Goal: Information Seeking & Learning: Check status

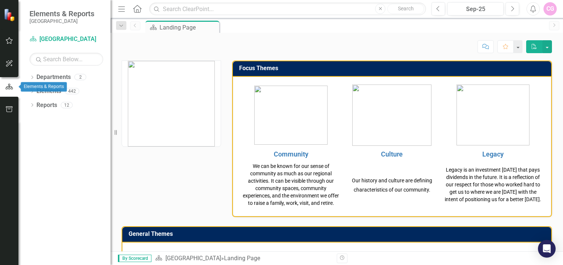
click at [7, 88] on icon "button" at bounding box center [9, 87] width 7 height 6
click at [58, 40] on link "Department [GEOGRAPHIC_DATA]" at bounding box center [66, 39] width 74 height 8
click at [550, 10] on div "CG" at bounding box center [549, 8] width 13 height 13
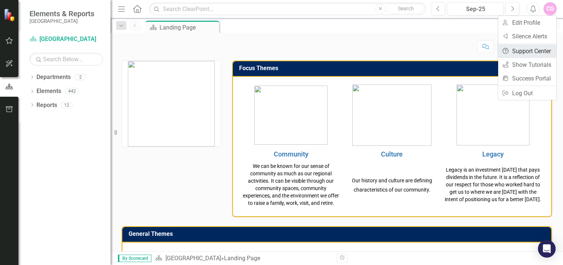
click at [525, 50] on link "Help Support Center" at bounding box center [527, 51] width 58 height 14
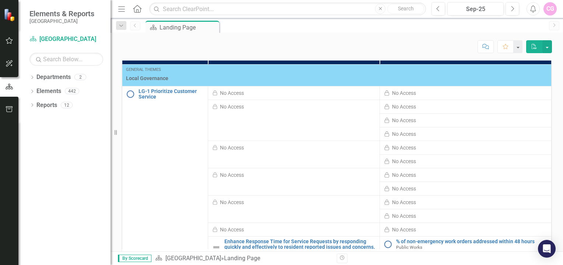
scroll to position [368, 0]
click at [544, 248] on icon "Open Intercom Messenger" at bounding box center [546, 249] width 8 height 10
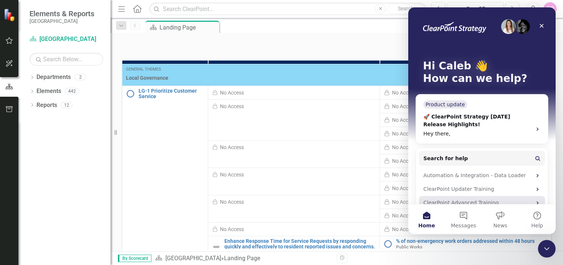
scroll to position [0, 0]
click at [543, 24] on icon "Close" at bounding box center [542, 26] width 6 height 6
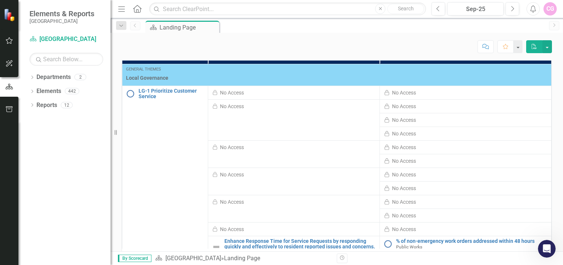
click at [66, 147] on div "Dropdown Departments 2 Dropdown [GEOGRAPHIC_DATA] Public Works Dropdown Element…" at bounding box center [64, 167] width 92 height 193
click at [9, 17] on img at bounding box center [10, 14] width 13 height 13
click at [10, 39] on icon "button" at bounding box center [9, 40] width 7 height 7
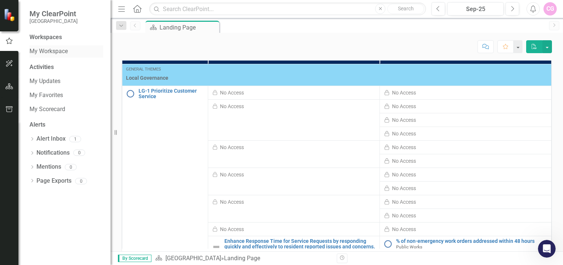
click at [64, 49] on link "My Workspace" at bounding box center [66, 51] width 74 height 8
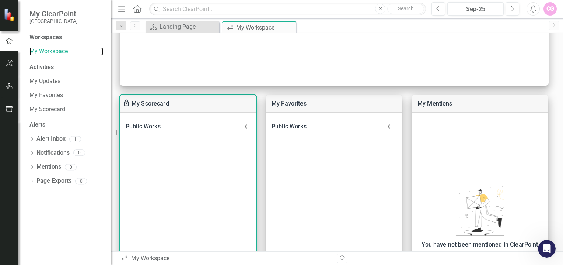
scroll to position [221, 0]
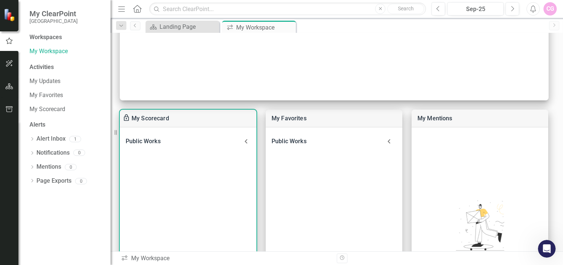
click at [245, 141] on icon at bounding box center [246, 141] width 9 height 9
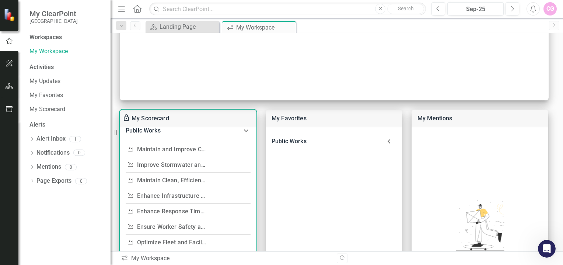
scroll to position [0, 0]
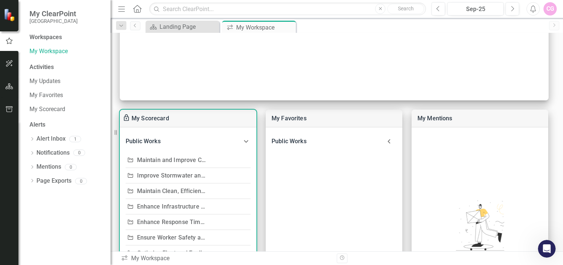
click at [129, 161] on icon "Objective" at bounding box center [130, 159] width 7 height 5
click at [130, 176] on icon "Objective" at bounding box center [130, 174] width 7 height 5
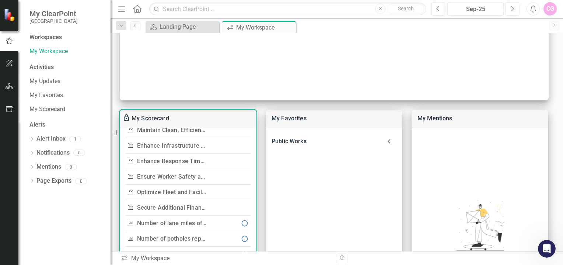
scroll to position [74, 0]
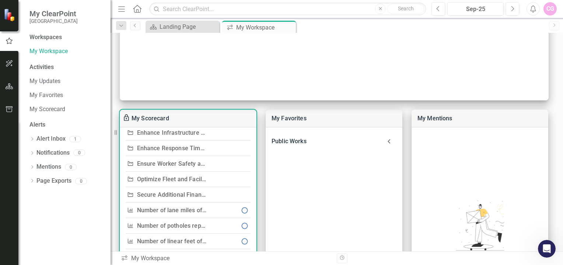
click at [128, 209] on icon "Measure" at bounding box center [130, 209] width 7 height 5
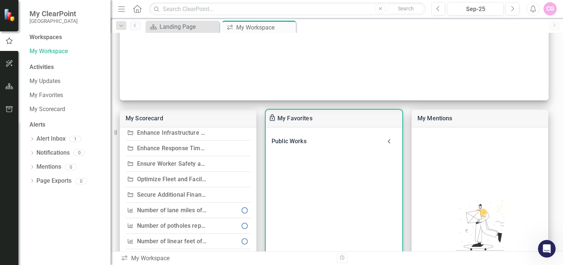
click at [388, 140] on icon at bounding box center [389, 141] width 15 height 15
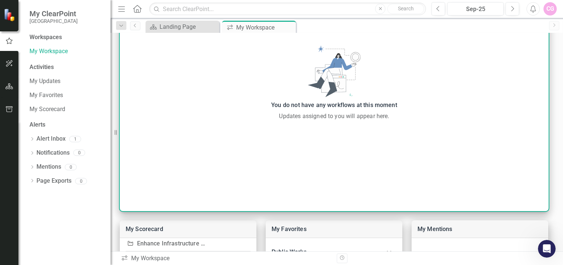
scroll to position [0, 0]
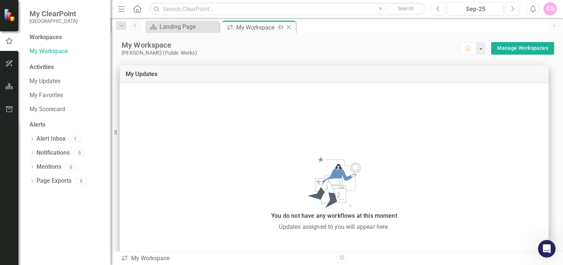
click at [252, 28] on div "My Workspace" at bounding box center [255, 27] width 39 height 9
click at [249, 28] on div "My Workspace" at bounding box center [255, 27] width 39 height 9
drag, startPoint x: 249, startPoint y: 28, endPoint x: 235, endPoint y: 28, distance: 14.0
click at [235, 28] on div "icon.workspace My Workspace Pin Close" at bounding box center [259, 27] width 70 height 9
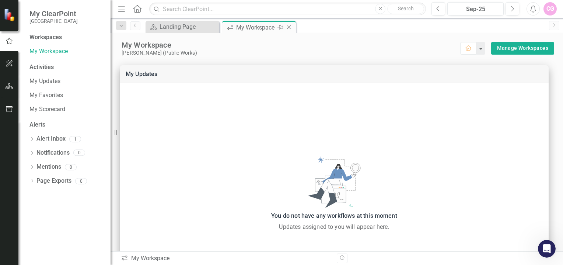
click at [230, 25] on icon "icon.workspace" at bounding box center [229, 27] width 7 height 6
drag, startPoint x: 230, startPoint y: 25, endPoint x: 235, endPoint y: 25, distance: 5.2
click at [235, 25] on div "icon.workspace My Workspace Pin Close" at bounding box center [259, 27] width 70 height 9
click at [341, 29] on div "Department Landing Page Close icon.workspace My Workspace Pin Close" at bounding box center [344, 27] width 401 height 12
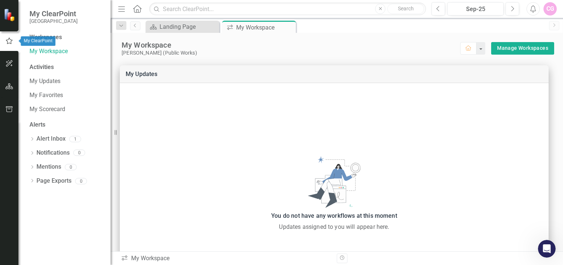
click at [11, 43] on icon "button" at bounding box center [9, 41] width 7 height 6
click at [10, 42] on icon "button" at bounding box center [9, 41] width 8 height 7
click at [9, 14] on img at bounding box center [10, 14] width 13 height 13
click at [60, 50] on link "My Workspace" at bounding box center [66, 51] width 74 height 8
click at [9, 43] on icon "button" at bounding box center [9, 41] width 8 height 7
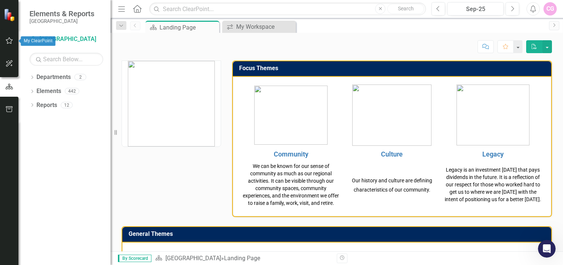
click at [9, 40] on icon "button" at bounding box center [10, 41] width 8 height 6
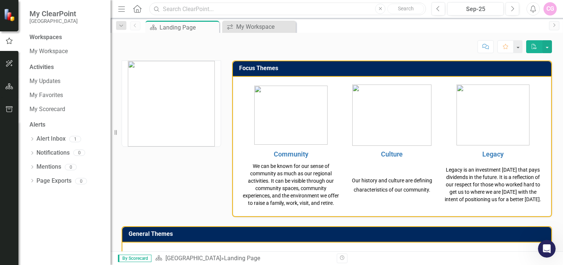
click at [182, 6] on input "text" at bounding box center [287, 9] width 277 height 13
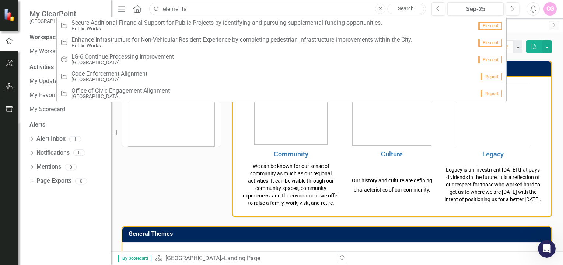
type input "elements"
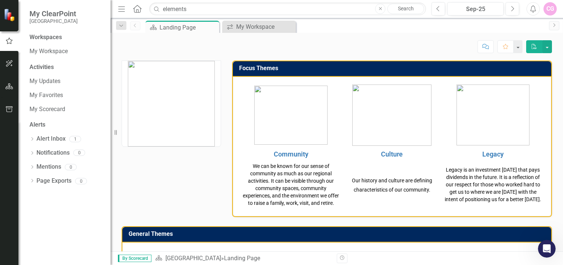
click at [47, 52] on link "My Workspace" at bounding box center [66, 51] width 74 height 8
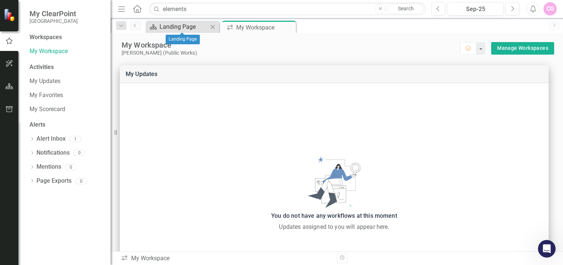
click at [192, 27] on div "Landing Page" at bounding box center [184, 26] width 49 height 9
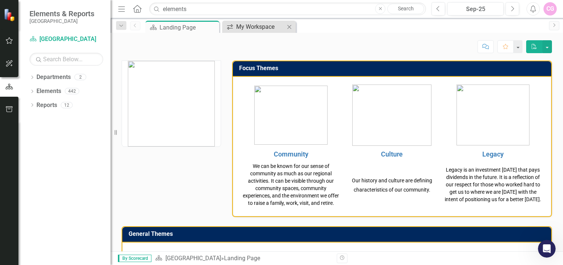
click at [261, 25] on div "My Workspace" at bounding box center [260, 26] width 49 height 9
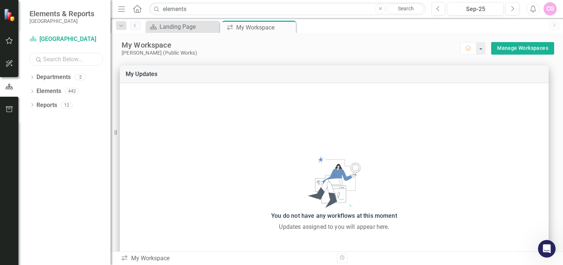
click at [67, 62] on input "text" at bounding box center [66, 59] width 74 height 13
type input "elements"
click at [247, 25] on div "My Workspace" at bounding box center [255, 27] width 39 height 9
drag, startPoint x: 247, startPoint y: 25, endPoint x: 241, endPoint y: 27, distance: 5.5
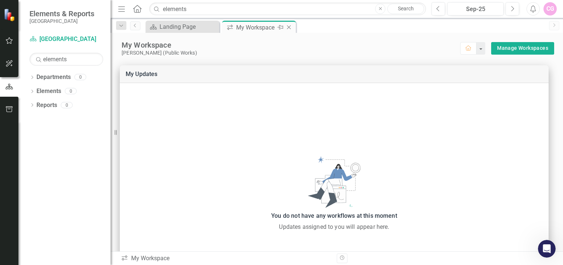
click at [241, 27] on div "My Workspace" at bounding box center [255, 27] width 39 height 9
drag, startPoint x: 241, startPoint y: 27, endPoint x: 227, endPoint y: 26, distance: 14.4
click at [227, 26] on icon "icon.workspace" at bounding box center [229, 27] width 7 height 6
click at [227, 26] on icon at bounding box center [230, 27] width 6 height 5
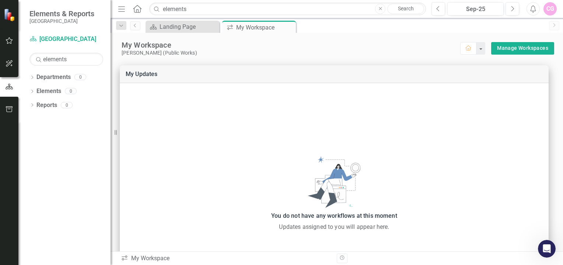
drag, startPoint x: 227, startPoint y: 26, endPoint x: 340, endPoint y: 41, distance: 114.4
click at [340, 41] on div "My Workspace [PERSON_NAME] (Public Works) Home Manage Workspaces" at bounding box center [337, 44] width 452 height 23
click at [509, 41] on div "My Workspace [PERSON_NAME] (Public Works) Home Manage Workspaces" at bounding box center [337, 44] width 452 height 23
click at [510, 43] on button "Manage Workspaces" at bounding box center [522, 48] width 63 height 13
click at [504, 48] on link "Manage Workspaces" at bounding box center [522, 47] width 51 height 9
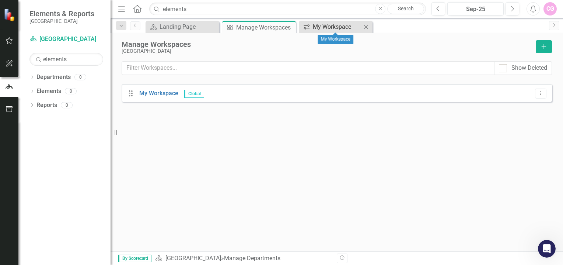
click at [335, 25] on div "My Workspace" at bounding box center [337, 26] width 49 height 9
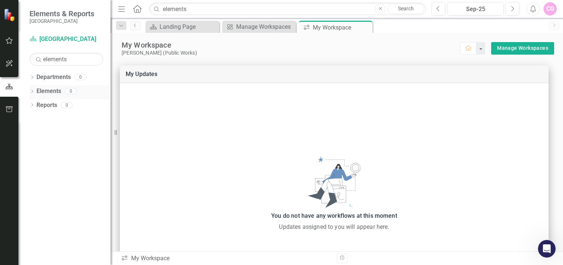
click at [50, 93] on link "Elements" at bounding box center [48, 91] width 25 height 8
click at [546, 9] on div "CG" at bounding box center [549, 8] width 13 height 13
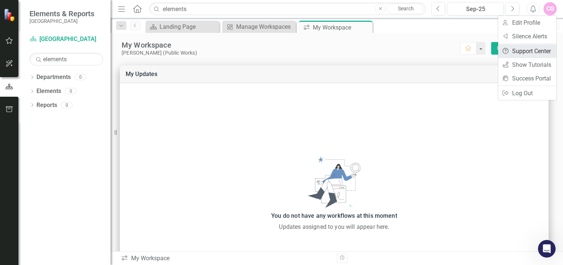
click at [542, 50] on link "Help Support Center" at bounding box center [527, 51] width 58 height 14
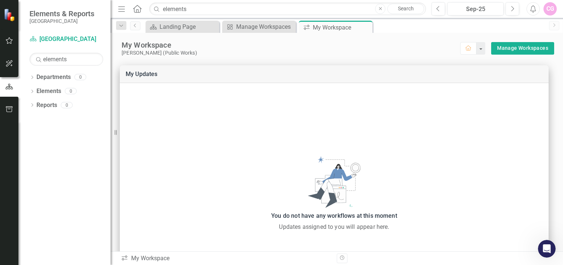
click at [549, 2] on div "CG" at bounding box center [549, 8] width 13 height 13
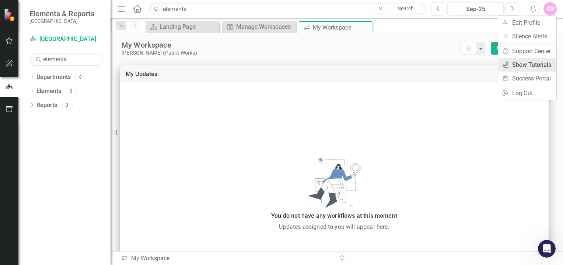
click at [534, 64] on link "icon.tutorial Show Tutorials" at bounding box center [527, 65] width 58 height 14
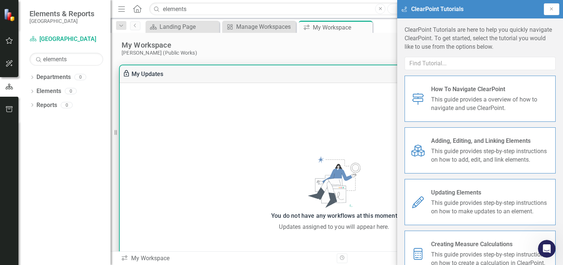
click at [370, 73] on div "My Updates" at bounding box center [334, 74] width 429 height 18
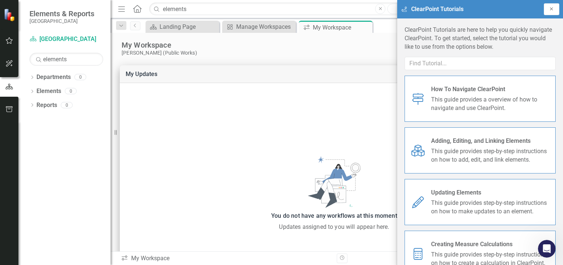
click at [552, 7] on icon "Close" at bounding box center [552, 9] width 6 height 4
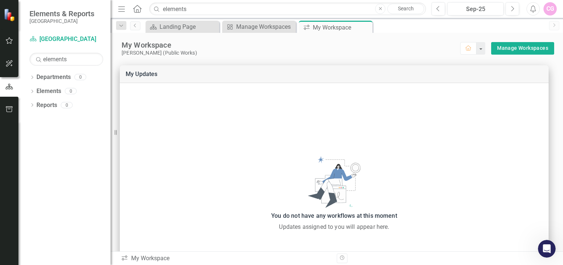
click at [549, 10] on div "CG" at bounding box center [549, 8] width 13 height 13
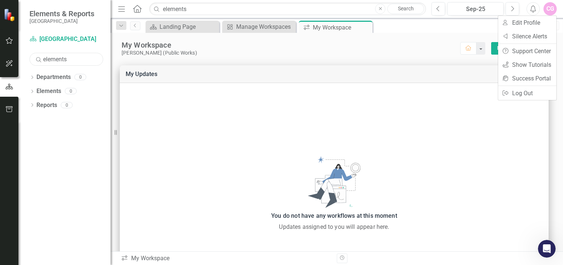
click at [66, 57] on input "elements" at bounding box center [66, 59] width 74 height 13
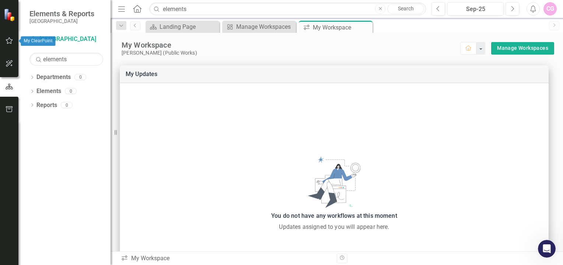
click at [10, 40] on icon "button" at bounding box center [10, 41] width 8 height 6
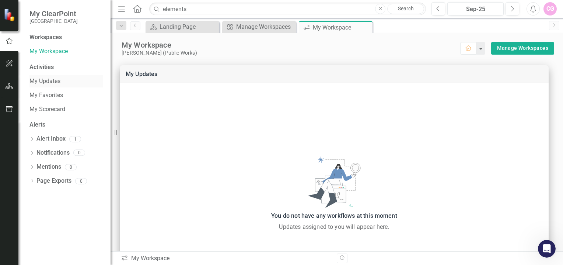
click at [54, 83] on link "My Updates" at bounding box center [66, 81] width 74 height 8
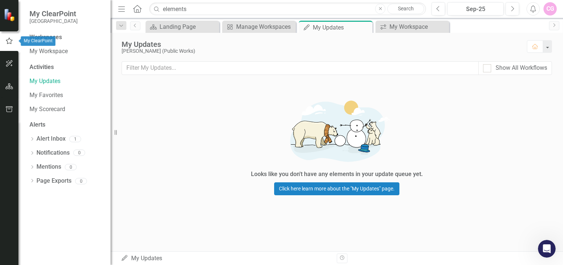
click at [5, 39] on icon "button" at bounding box center [9, 41] width 8 height 7
click at [8, 84] on icon "button" at bounding box center [10, 86] width 8 height 6
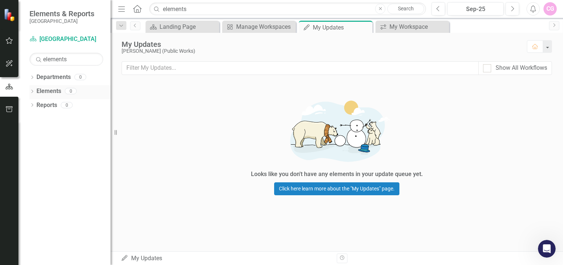
click at [44, 91] on link "Elements" at bounding box center [48, 91] width 25 height 8
click at [9, 37] on button "button" at bounding box center [9, 40] width 17 height 15
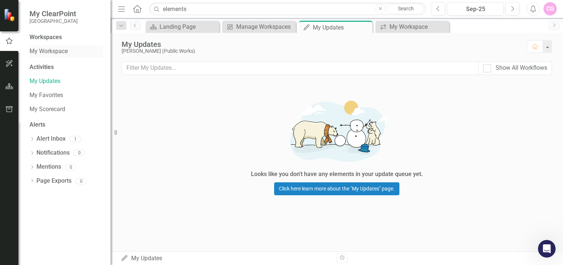
click at [45, 51] on link "My Workspace" at bounding box center [66, 51] width 74 height 8
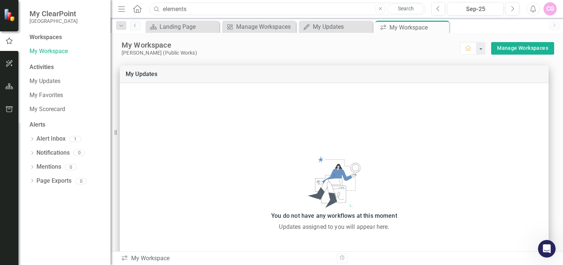
click at [202, 6] on input "elements" at bounding box center [287, 9] width 277 height 13
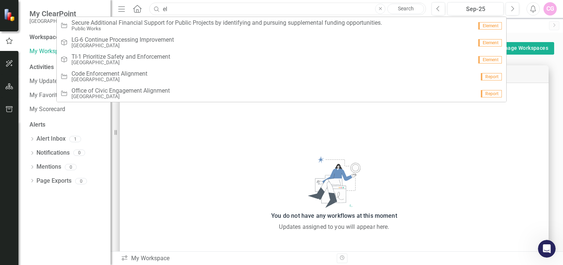
type input "e"
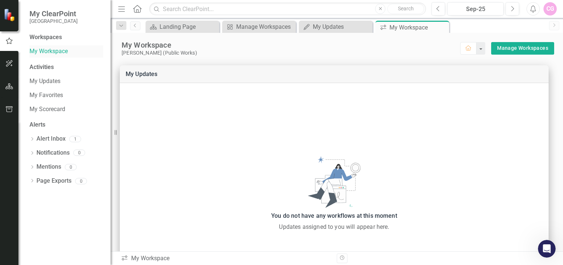
click at [41, 52] on link "My Workspace" at bounding box center [66, 51] width 74 height 8
click at [401, 27] on div "My Workspace" at bounding box center [408, 27] width 39 height 9
click at [519, 45] on link "Manage Workspaces" at bounding box center [522, 47] width 51 height 9
click at [314, 32] on div "My Updates My Updates Close" at bounding box center [336, 27] width 74 height 12
click at [315, 29] on div "My Updates" at bounding box center [337, 26] width 49 height 9
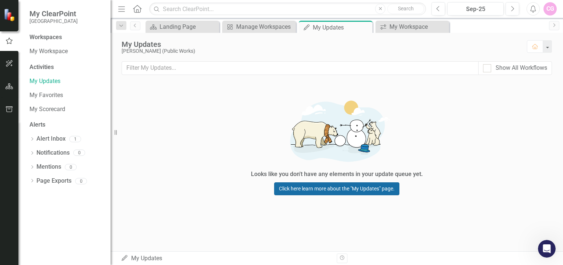
click at [345, 190] on link "Click here learn more about the "My Updates" page." at bounding box center [336, 188] width 125 height 13
click at [40, 111] on link "My Scorecard" at bounding box center [66, 109] width 74 height 8
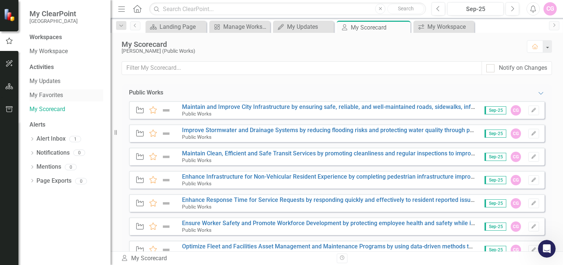
click at [43, 93] on link "My Favorites" at bounding box center [66, 95] width 74 height 8
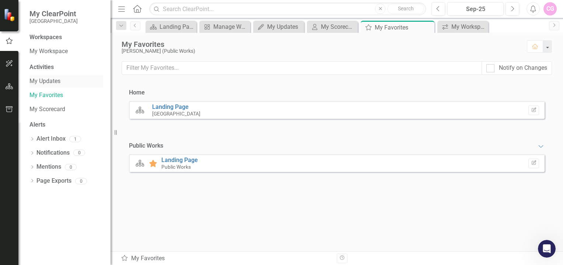
click at [45, 83] on link "My Updates" at bounding box center [66, 81] width 74 height 8
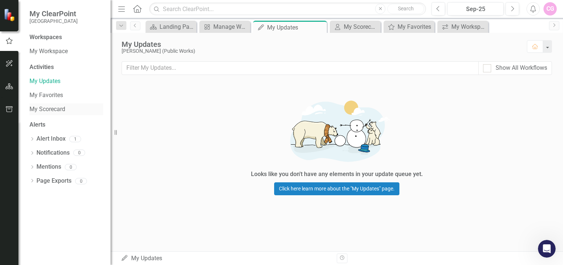
click at [49, 112] on link "My Scorecard" at bounding box center [66, 109] width 74 height 8
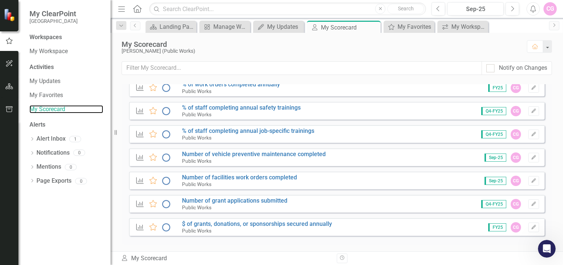
scroll to position [628, 0]
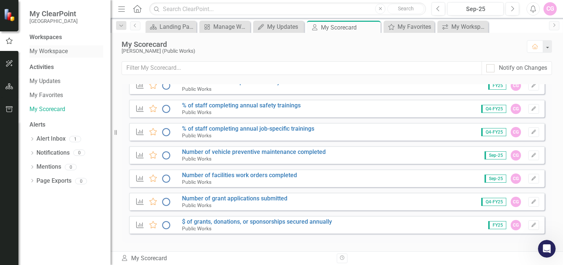
click at [38, 52] on link "My Workspace" at bounding box center [66, 51] width 74 height 8
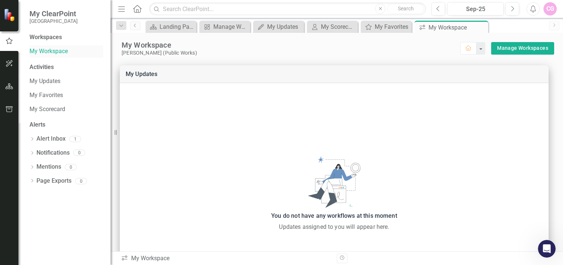
click at [52, 50] on link "My Workspace" at bounding box center [66, 51] width 74 height 8
click at [279, 27] on div "My Updates" at bounding box center [280, 26] width 26 height 9
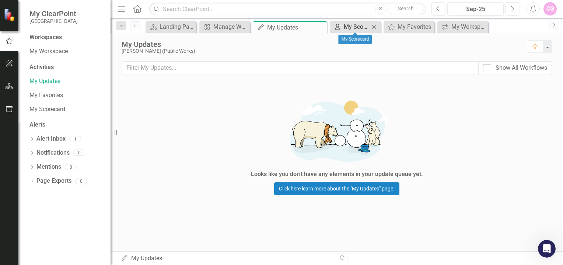
click at [350, 25] on div "My Scorecard" at bounding box center [357, 26] width 26 height 9
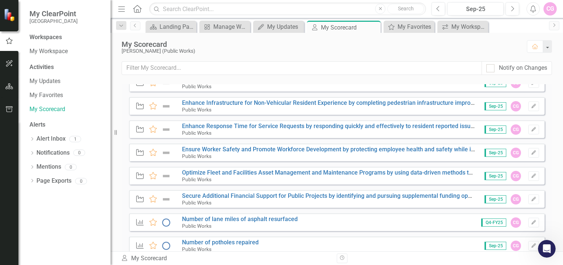
scroll to position [111, 0]
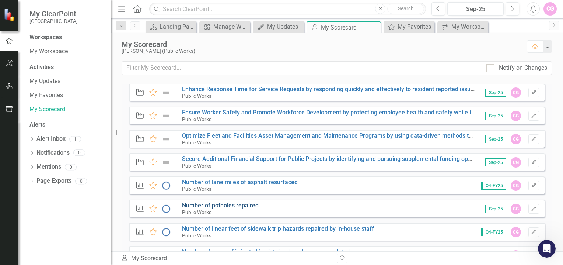
click at [248, 203] on link "Number of potholes repaired" at bounding box center [220, 205] width 77 height 7
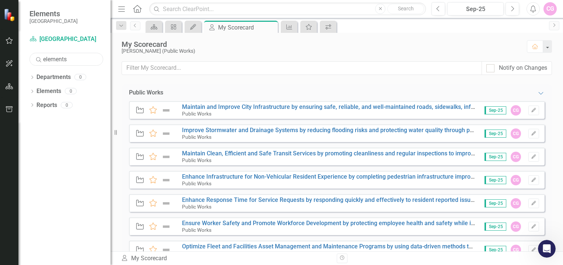
click at [70, 56] on input "elements" at bounding box center [66, 59] width 74 height 13
type input "e"
click at [329, 35] on div "My Scorecard [PERSON_NAME] (Public Works) Home" at bounding box center [337, 47] width 452 height 28
click at [9, 37] on icon "button" at bounding box center [9, 40] width 7 height 7
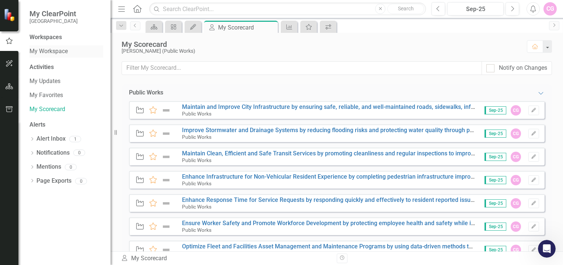
click at [56, 51] on link "My Workspace" at bounding box center [66, 51] width 74 height 8
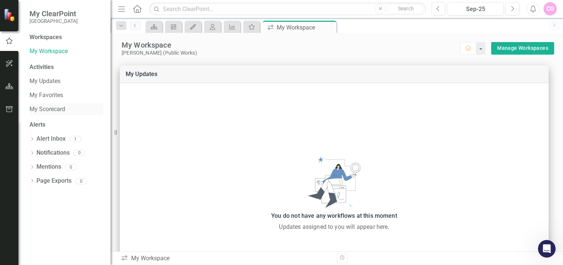
click at [49, 109] on link "My Scorecard" at bounding box center [66, 109] width 74 height 8
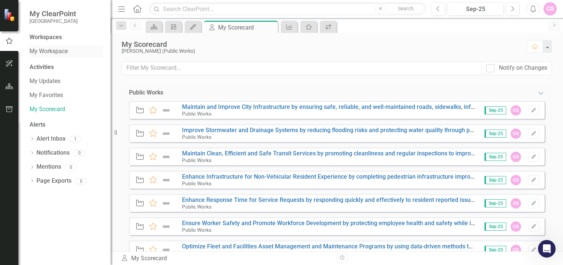
click at [42, 50] on link "My Workspace" at bounding box center [66, 51] width 74 height 8
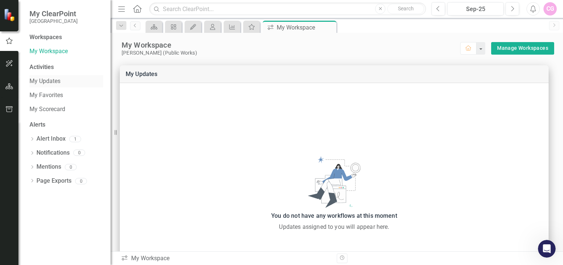
click at [45, 83] on link "My Updates" at bounding box center [66, 81] width 74 height 8
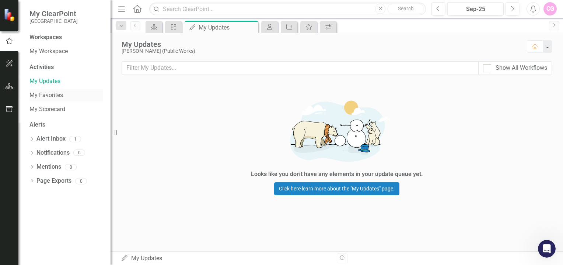
click at [46, 93] on link "My Favorites" at bounding box center [66, 95] width 74 height 8
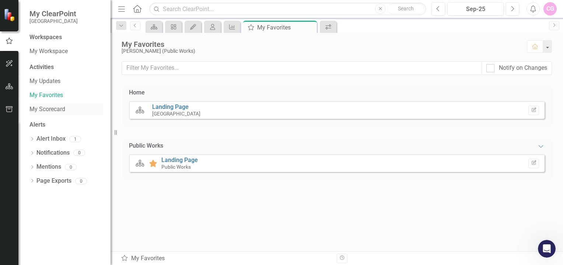
click at [48, 106] on link "My Scorecard" at bounding box center [66, 109] width 74 height 8
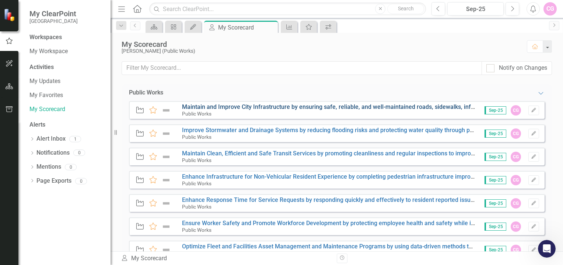
click at [283, 109] on link "Maintain and Improve City Infrastructure by ensuring safe, reliable, and well-m…" at bounding box center [368, 106] width 373 height 7
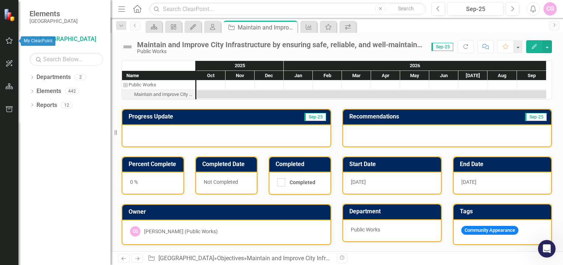
click at [9, 41] on icon "button" at bounding box center [10, 41] width 8 height 6
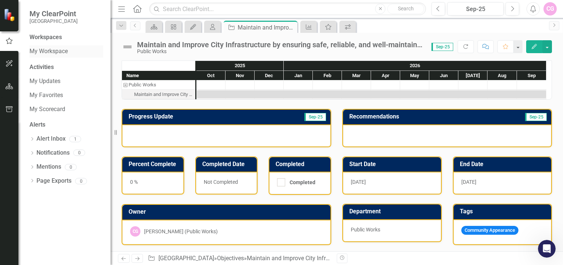
click at [52, 49] on link "My Workspace" at bounding box center [66, 51] width 74 height 8
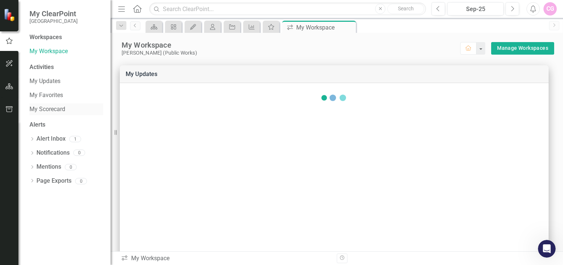
click at [49, 110] on link "My Scorecard" at bounding box center [66, 109] width 74 height 8
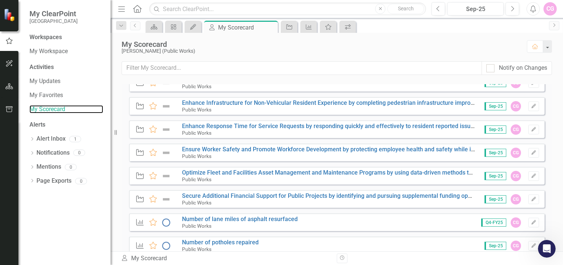
scroll to position [111, 0]
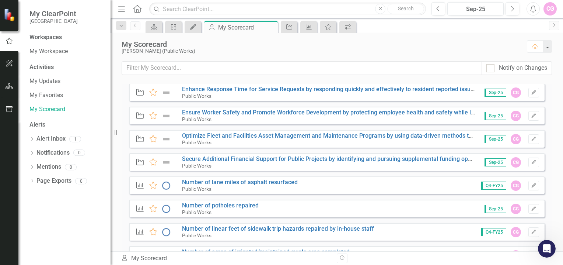
click at [263, 207] on div "Measure Favorite Number of potholes repaired Public Works Sep-25 CG Edit" at bounding box center [337, 208] width 416 height 18
click at [249, 207] on link "Number of potholes repaired" at bounding box center [220, 205] width 77 height 7
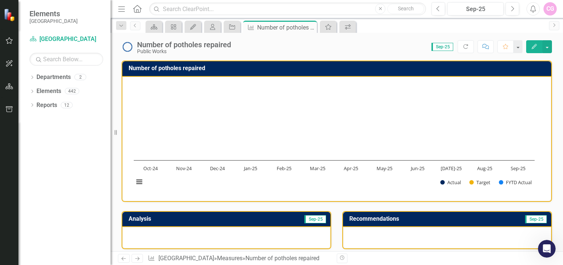
click at [127, 47] on img at bounding box center [128, 47] width 12 height 12
click at [538, 46] on icon "Edit" at bounding box center [534, 46] width 7 height 5
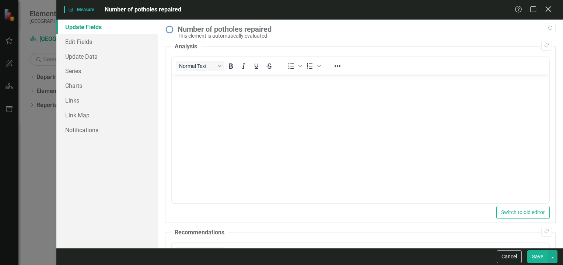
click at [546, 8] on icon "Close" at bounding box center [547, 9] width 9 height 7
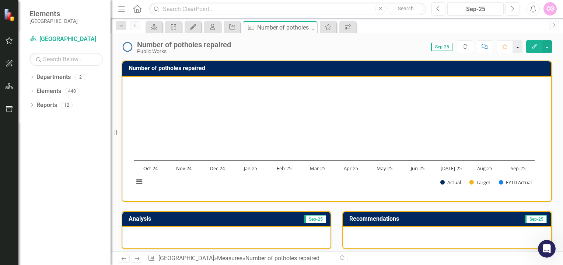
click at [519, 45] on button "button" at bounding box center [518, 46] width 10 height 13
click at [550, 48] on button "button" at bounding box center [547, 46] width 10 height 13
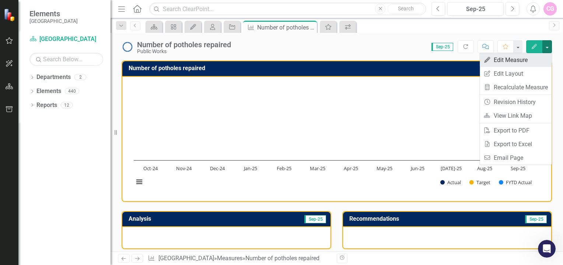
click at [531, 60] on link "Edit Edit Measure" at bounding box center [516, 60] width 72 height 14
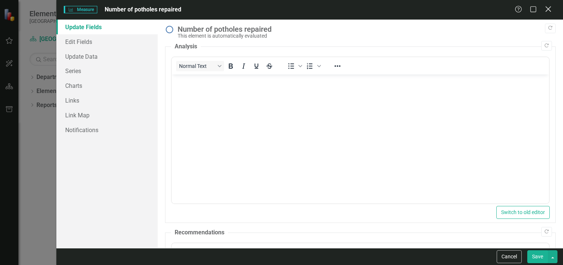
click at [546, 8] on icon "Close" at bounding box center [547, 9] width 9 height 7
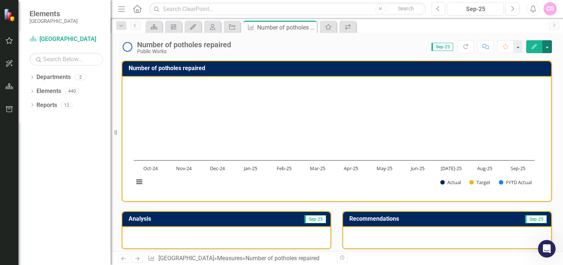
click at [547, 47] on button "button" at bounding box center [547, 46] width 10 height 13
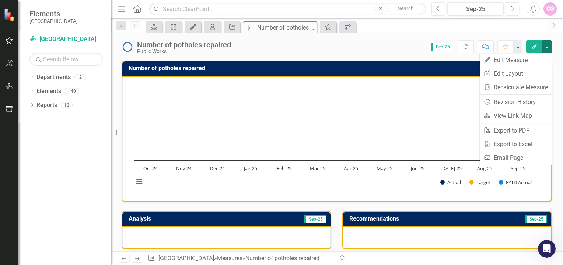
click at [441, 47] on span "Sep-25" at bounding box center [442, 47] width 22 height 8
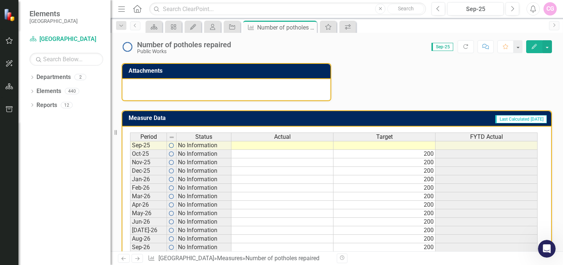
scroll to position [258, 0]
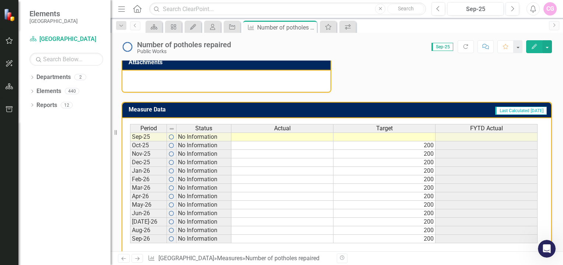
click at [444, 92] on div "Measure Data Last Calculated [DATE] Period Status Actual Target FYTD Actual Sep…" at bounding box center [336, 173] width 441 height 162
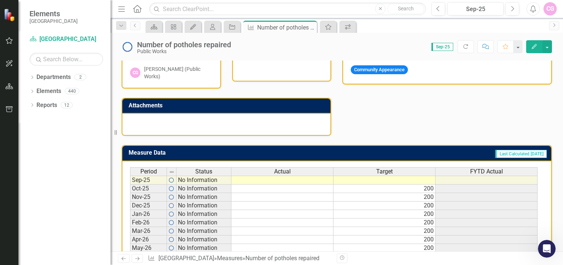
scroll to position [262, 0]
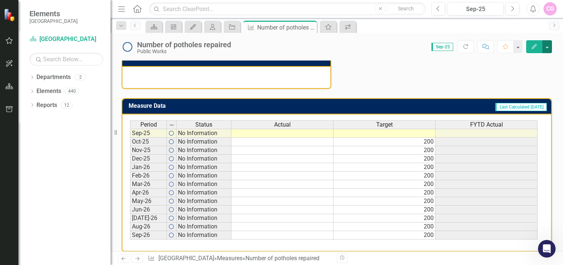
click at [550, 44] on button "button" at bounding box center [547, 46] width 10 height 13
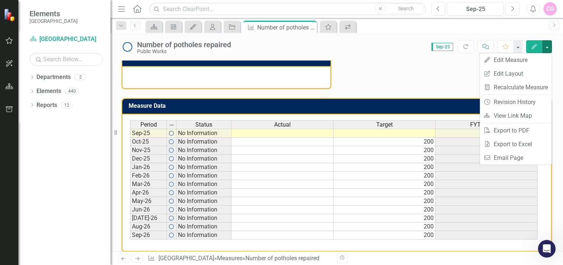
drag, startPoint x: 397, startPoint y: 74, endPoint x: 358, endPoint y: 76, distance: 39.1
click at [395, 73] on div "Analysis Sep-25 Owner CG [PERSON_NAME] (Public Works) Collaborators Attachments…" at bounding box center [336, 14] width 441 height 149
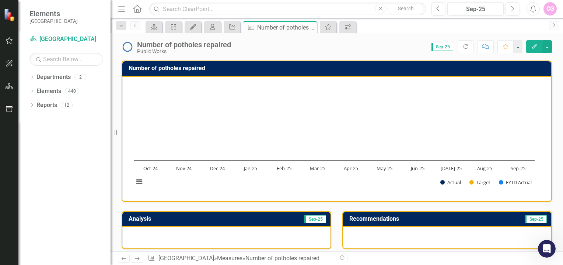
scroll to position [0, 0]
click at [9, 39] on icon "button" at bounding box center [10, 41] width 8 height 6
